Goal: Check status

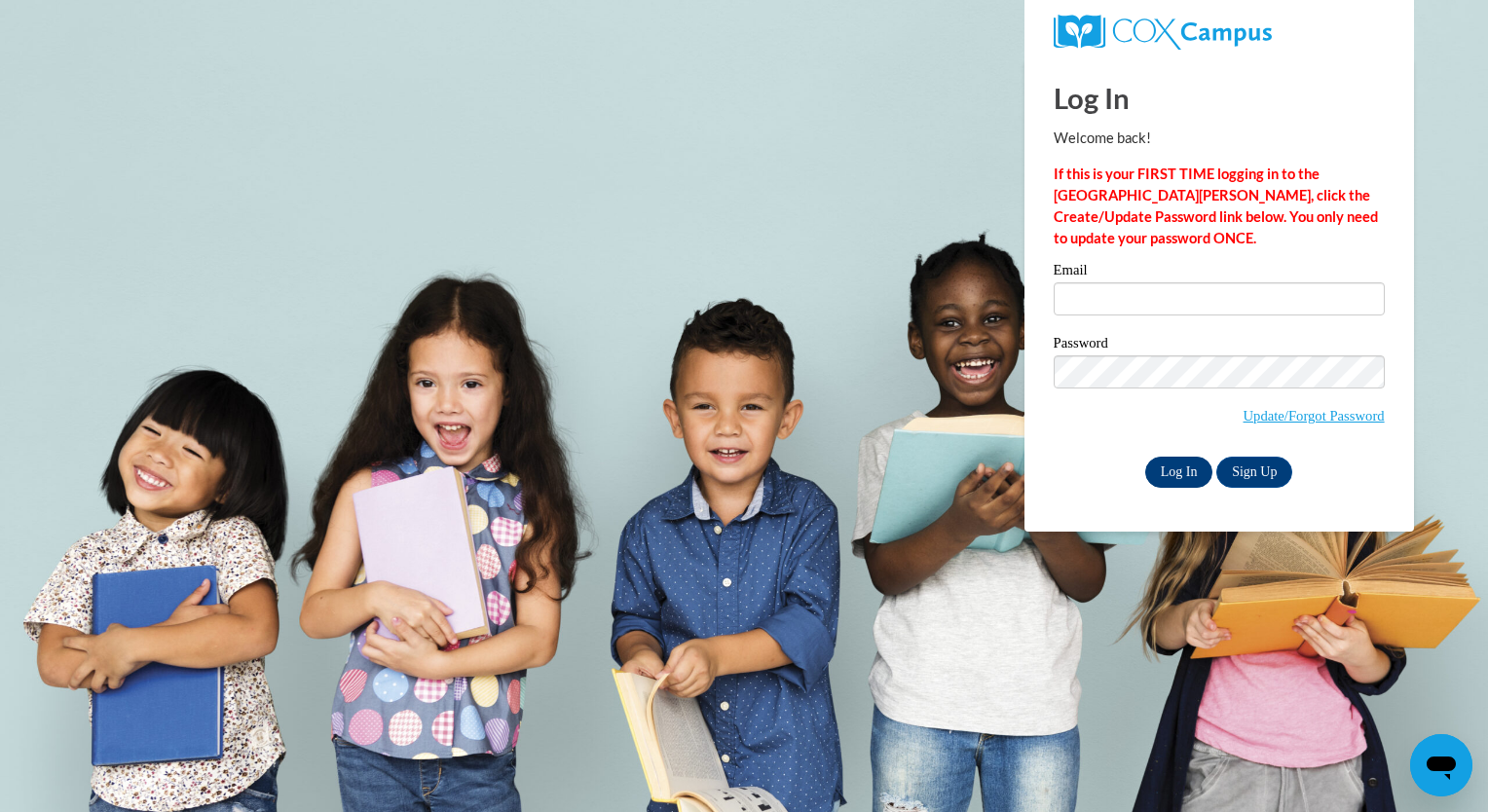
type input "[EMAIL_ADDRESS][DOMAIN_NAME]"
click at [1163, 469] on input "Log In" at bounding box center [1178, 472] width 68 height 31
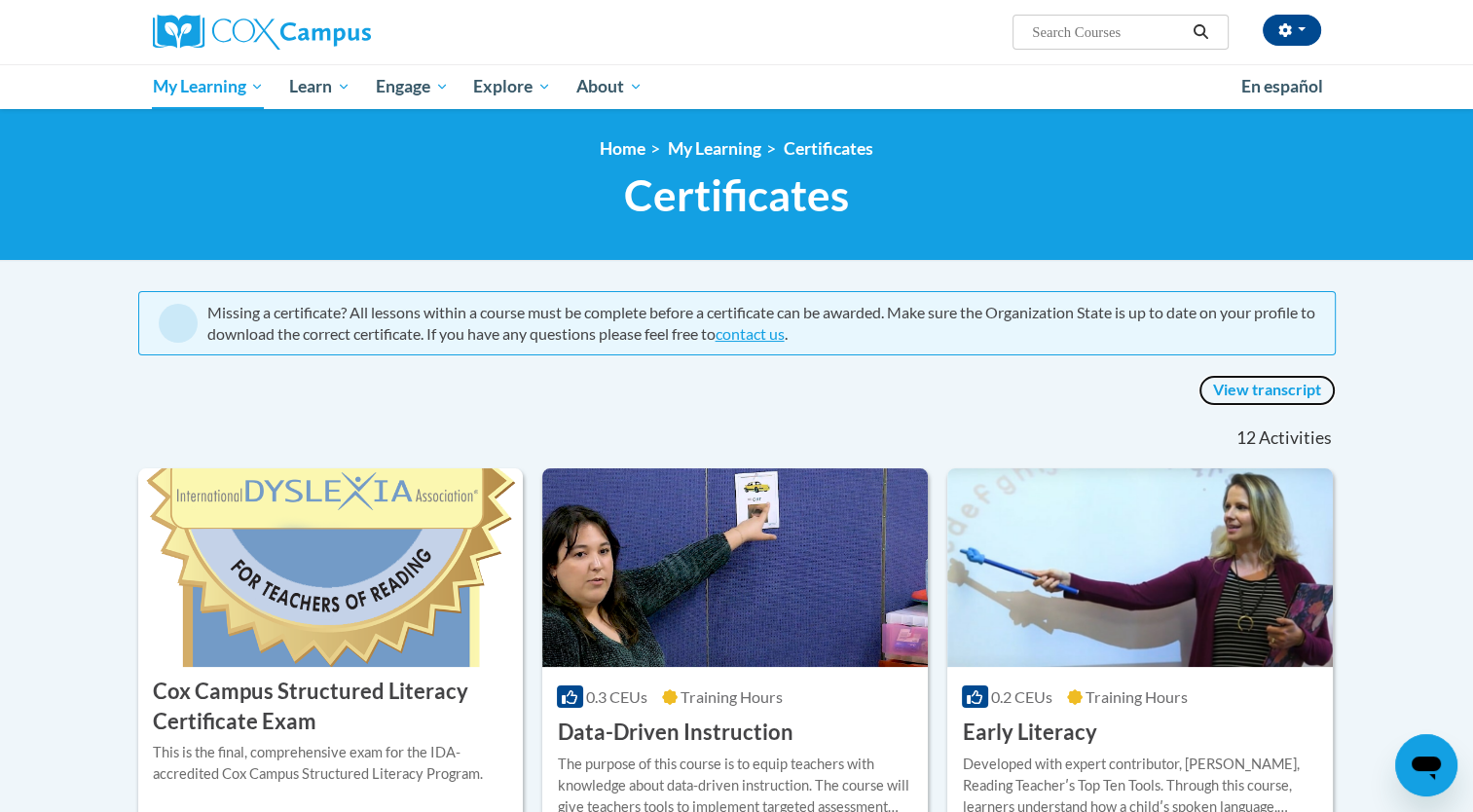
click at [1227, 390] on link "View transcript" at bounding box center [1267, 390] width 138 height 31
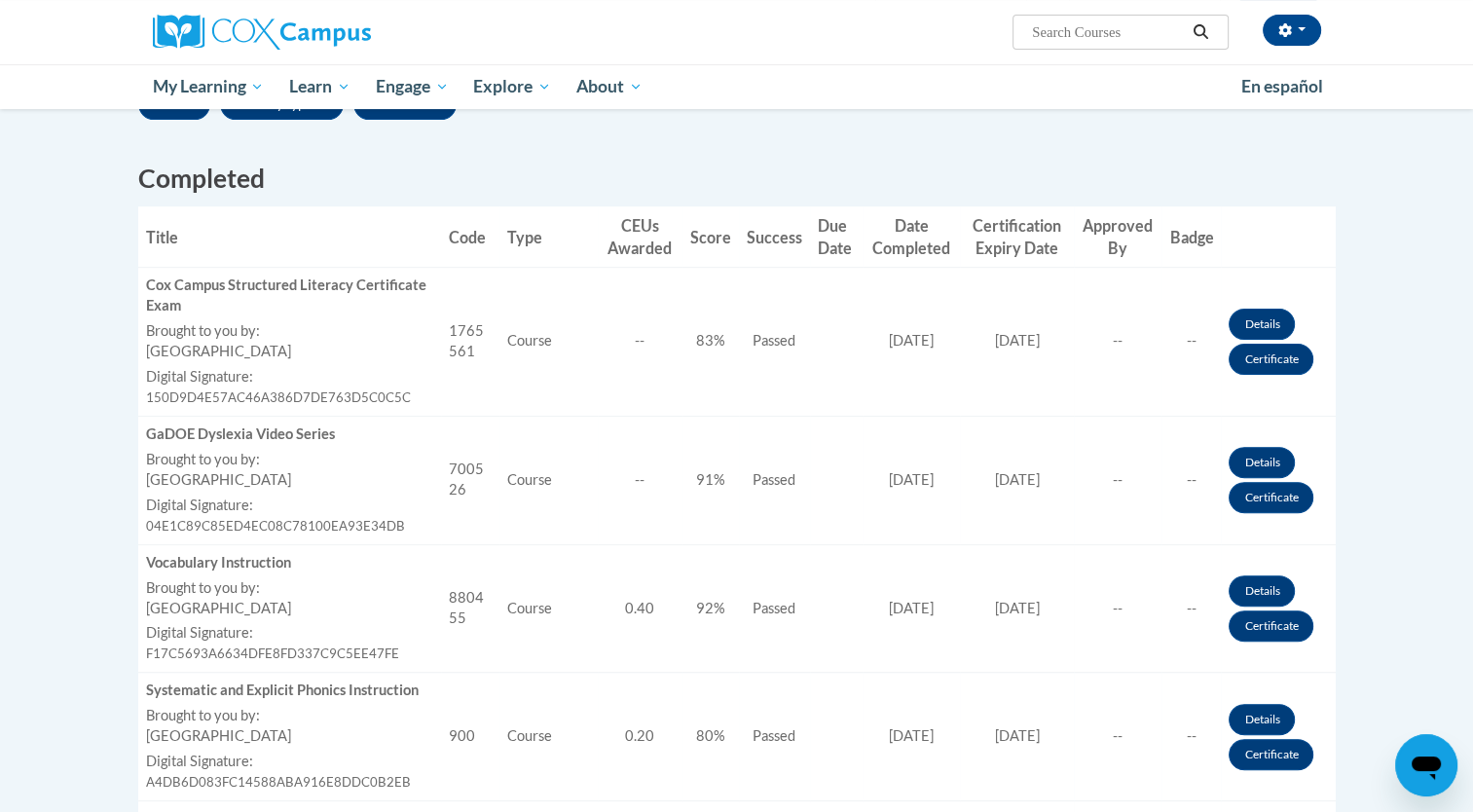
scroll to position [584, 0]
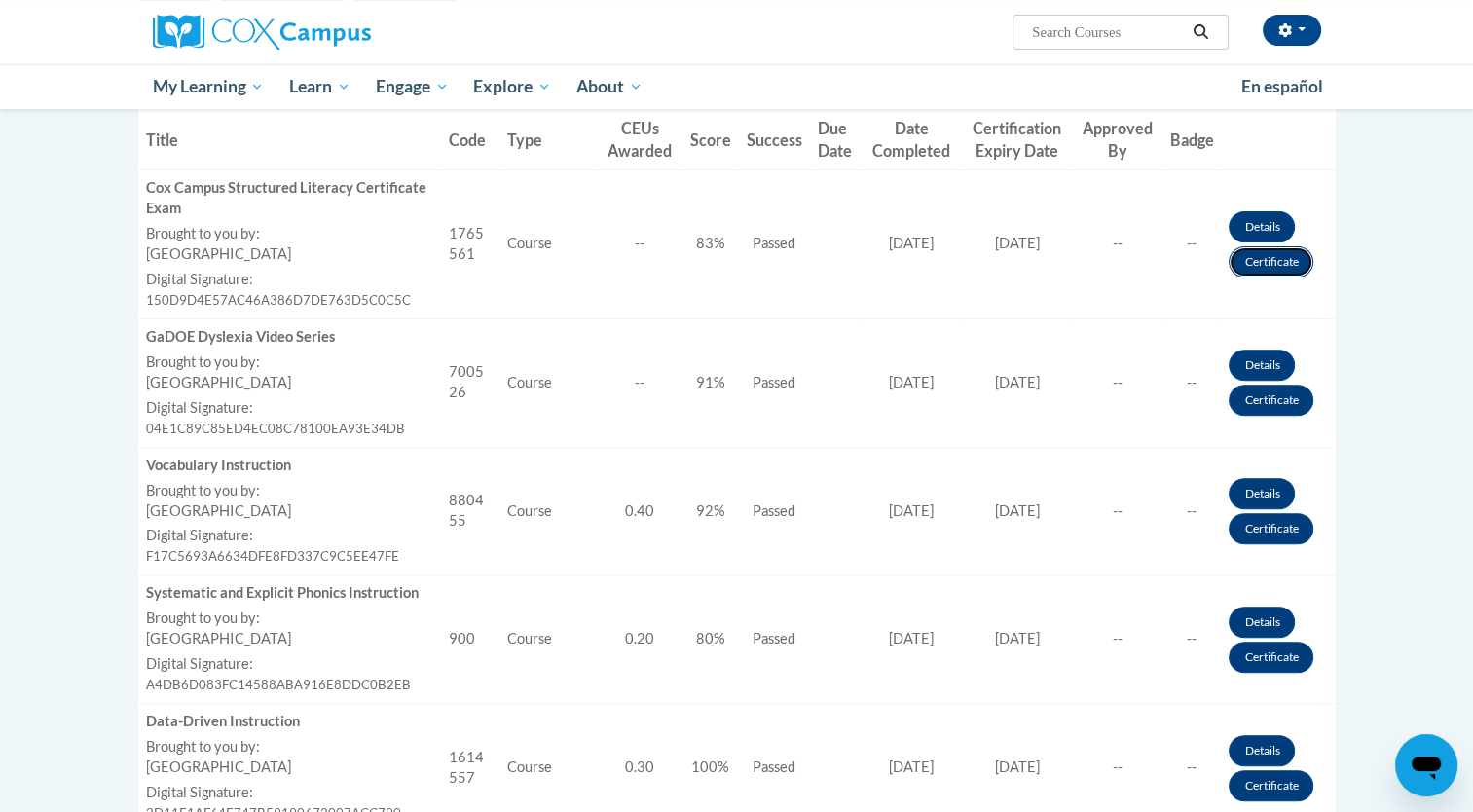
click at [1267, 274] on link "Certificate" at bounding box center [1270, 261] width 85 height 31
click at [1262, 266] on link "Certificate" at bounding box center [1270, 261] width 85 height 31
click at [1259, 263] on link "Certificate" at bounding box center [1270, 261] width 85 height 31
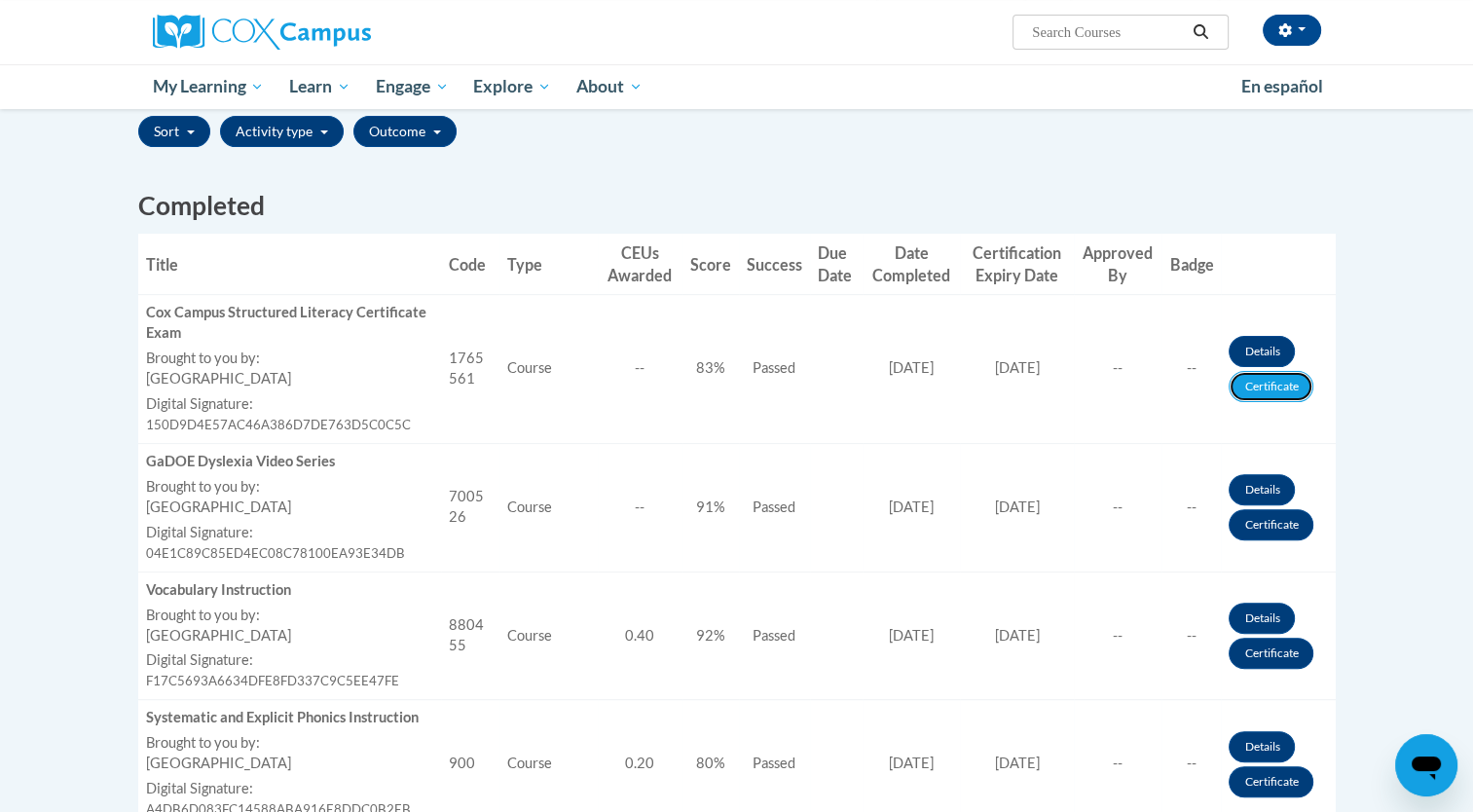
scroll to position [292, 0]
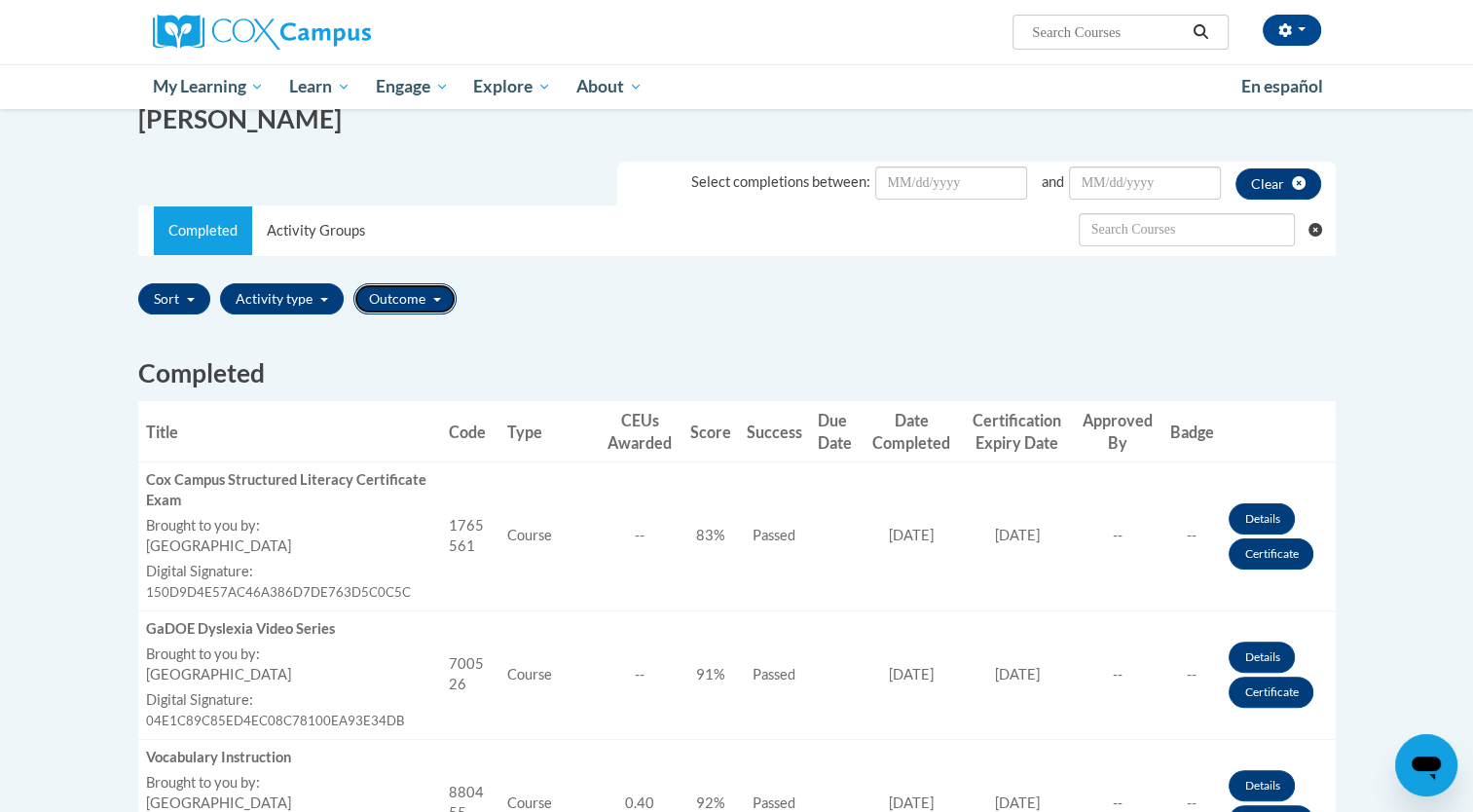
click at [411, 301] on button "Outcome" at bounding box center [404, 299] width 103 height 31
click at [1252, 513] on link "Details" at bounding box center [1261, 519] width 66 height 31
click at [1259, 553] on link "Certificate" at bounding box center [1270, 554] width 85 height 31
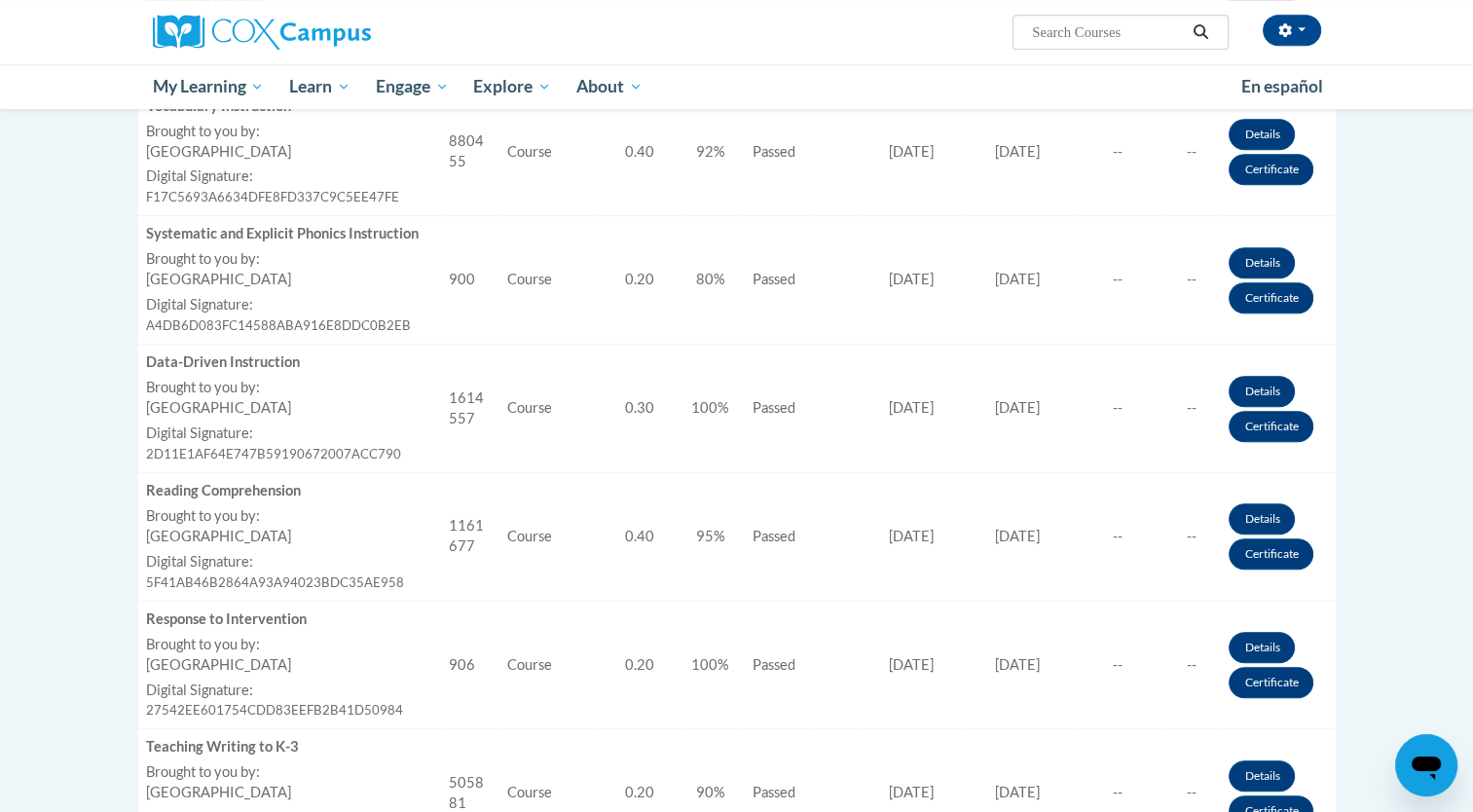
scroll to position [844, 0]
